Goal: Find specific page/section: Find specific page/section

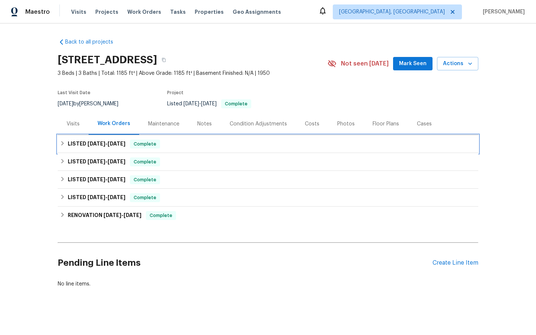
click at [144, 145] on span "Complete" at bounding box center [145, 143] width 29 height 7
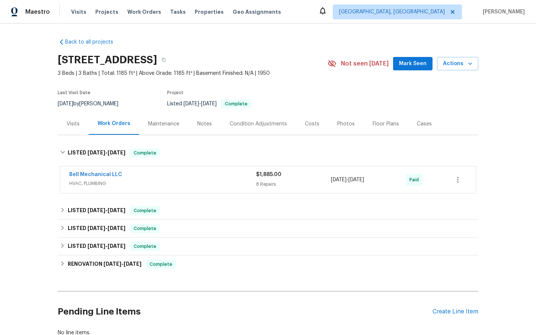
click at [88, 178] on span "Bell Mechanical LLC" at bounding box center [95, 174] width 53 height 7
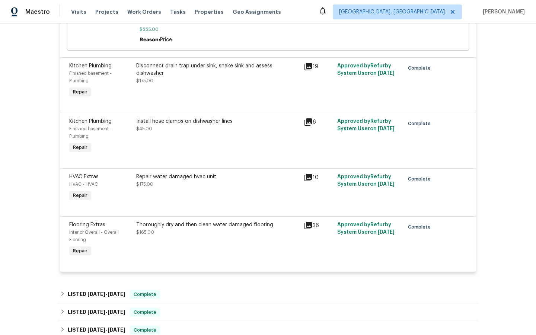
scroll to position [431, 0]
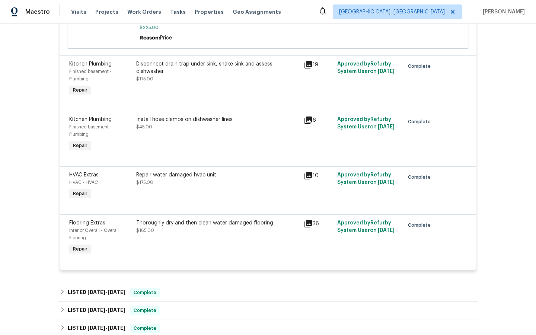
click at [307, 172] on icon at bounding box center [307, 175] width 7 height 7
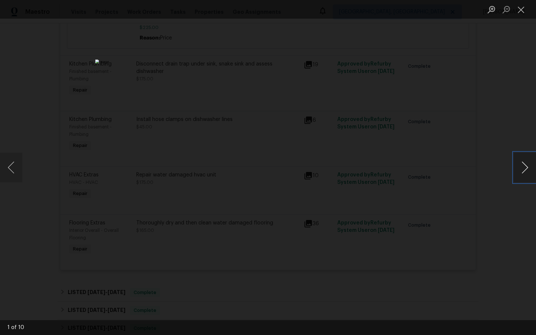
click at [527, 166] on button "Next image" at bounding box center [524, 168] width 22 height 30
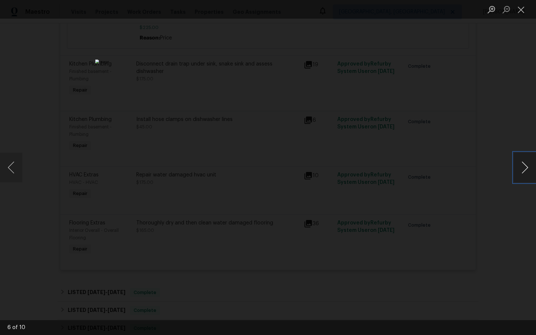
click at [527, 166] on button "Next image" at bounding box center [524, 168] width 22 height 30
click at [451, 198] on div "Lightbox" at bounding box center [268, 167] width 536 height 335
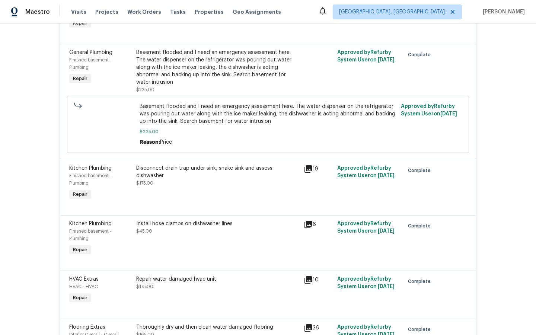
scroll to position [328, 0]
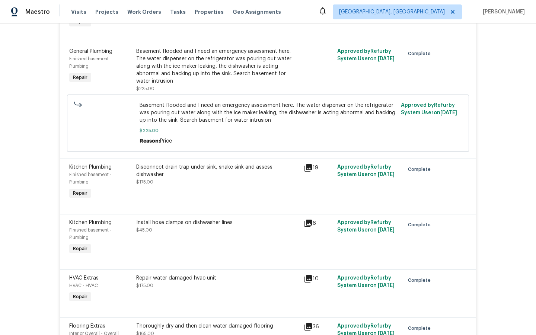
click at [307, 163] on icon at bounding box center [308, 167] width 9 height 9
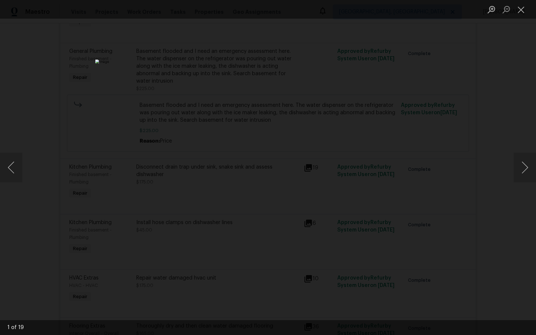
click at [465, 185] on div "Lightbox" at bounding box center [268, 167] width 536 height 335
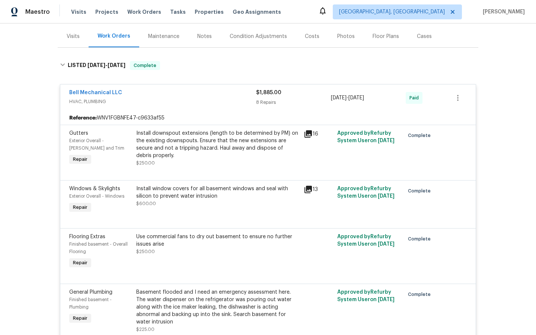
scroll to position [0, 0]
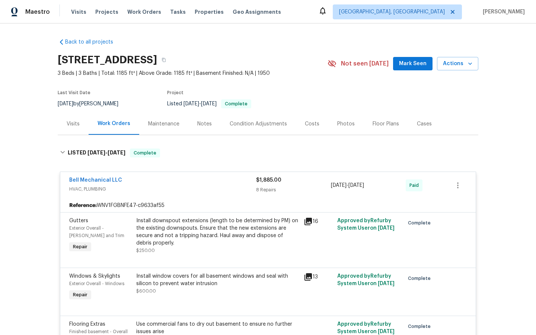
click at [71, 125] on div "Visits" at bounding box center [73, 123] width 13 height 7
